Goal: Task Accomplishment & Management: Complete application form

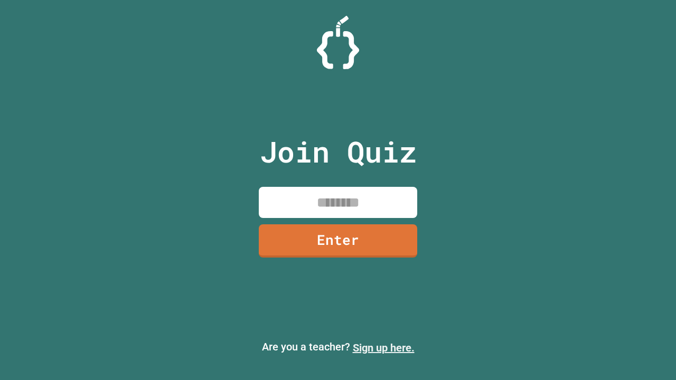
click at [383, 348] on link "Sign up here." at bounding box center [384, 348] width 62 height 13
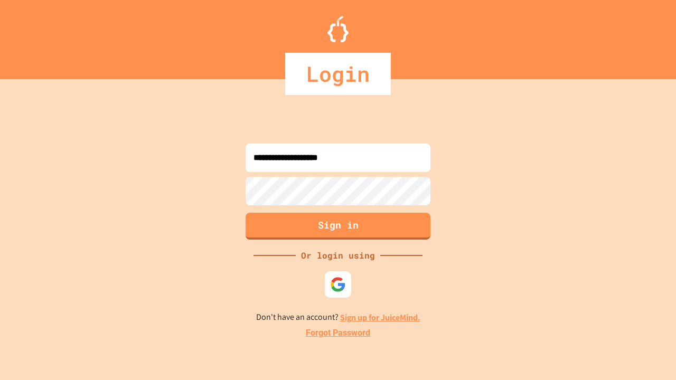
type input "**********"
